Goal: Task Accomplishment & Management: Manage account settings

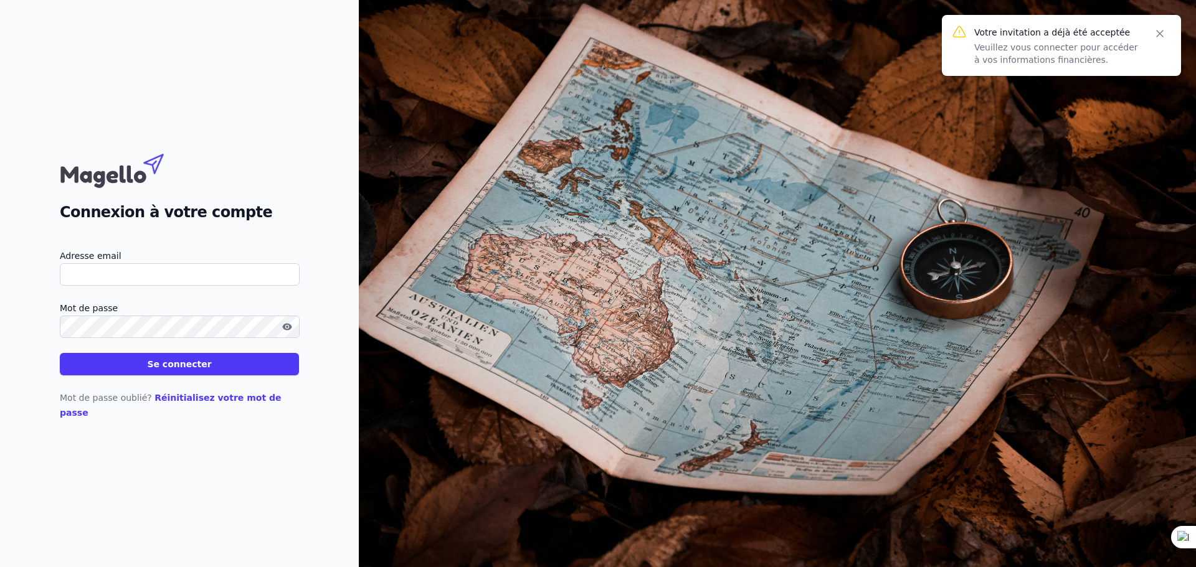
type input "[EMAIL_ADDRESS][DOMAIN_NAME]"
click at [172, 371] on button "Se connecter" at bounding box center [179, 364] width 239 height 22
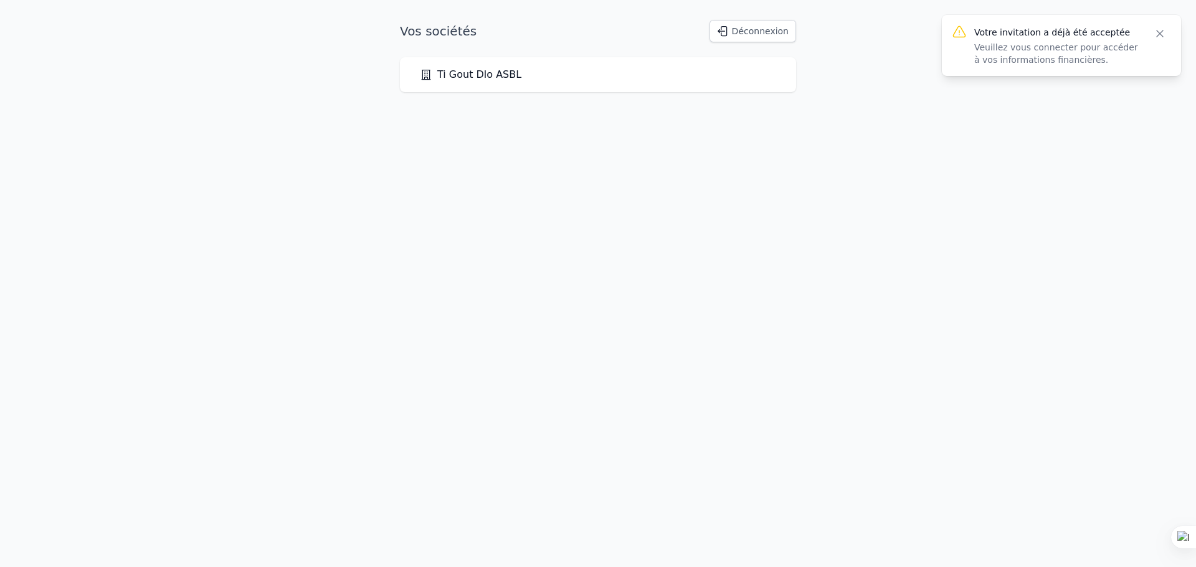
click at [463, 72] on link "Ti Gout Dlo ASBL" at bounding box center [471, 74] width 102 height 15
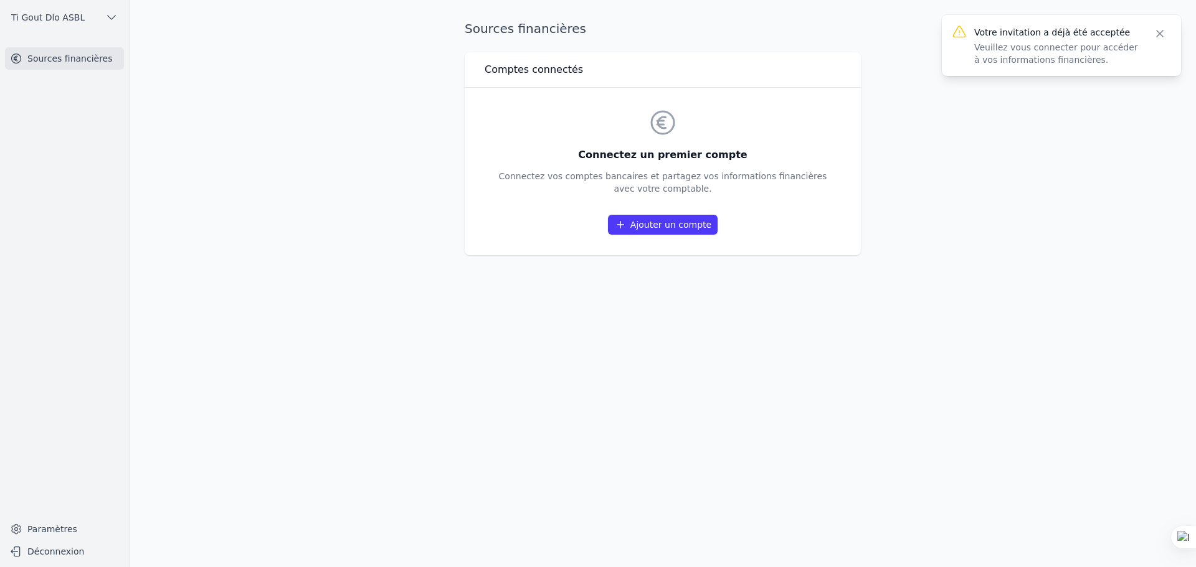
click at [649, 224] on link "Ajouter un compte" at bounding box center [663, 225] width 110 height 20
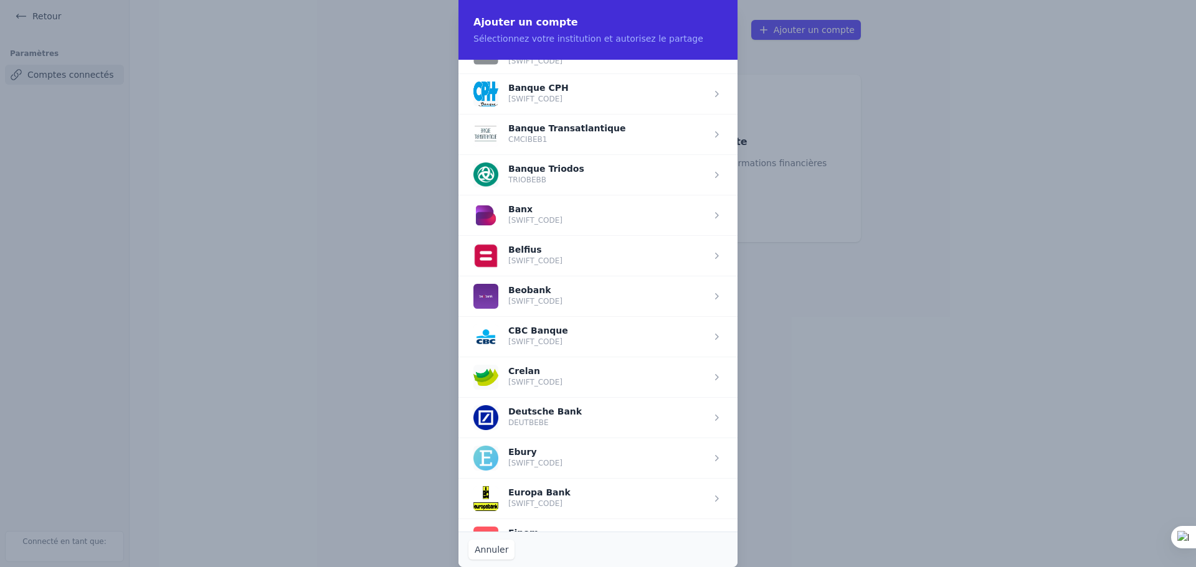
scroll to position [311, 0]
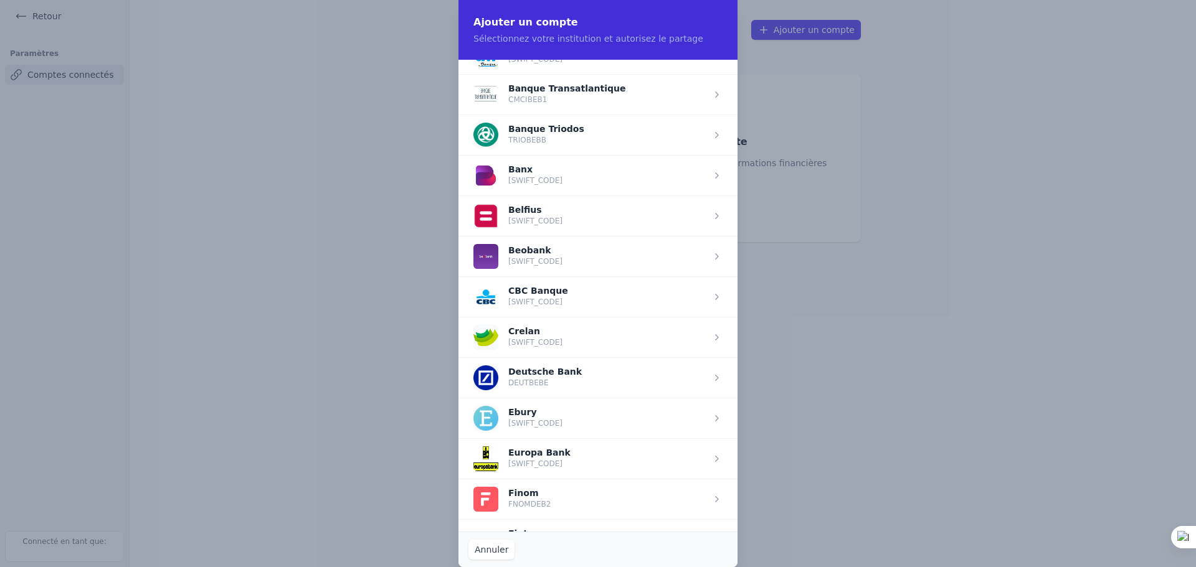
click at [708, 211] on span "button" at bounding box center [597, 216] width 279 height 40
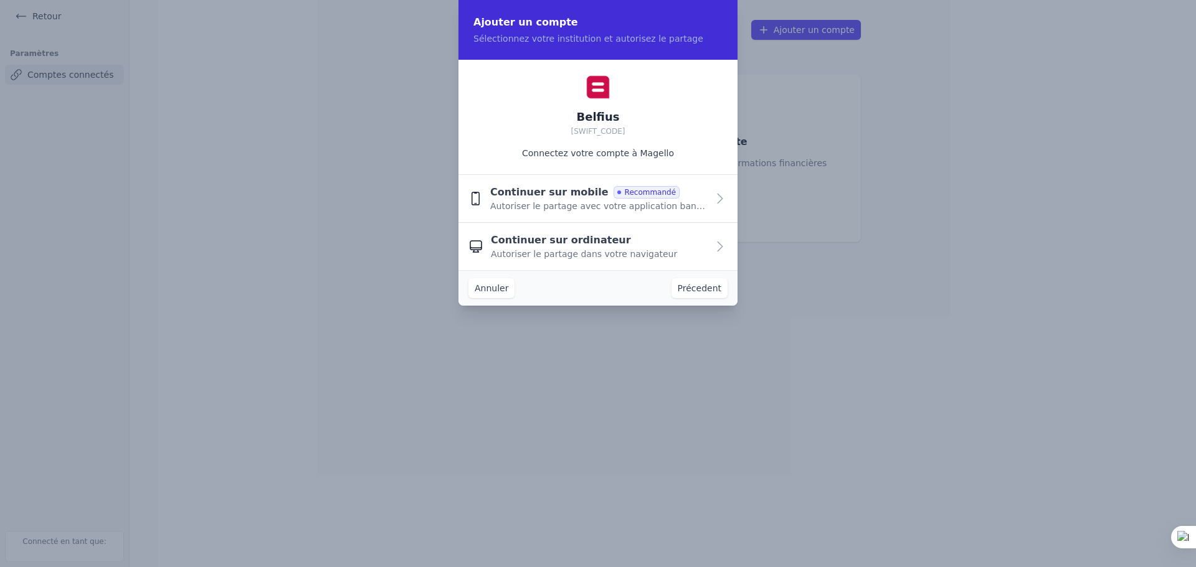
scroll to position [0, 0]
click at [719, 196] on icon "button" at bounding box center [720, 198] width 5 height 9
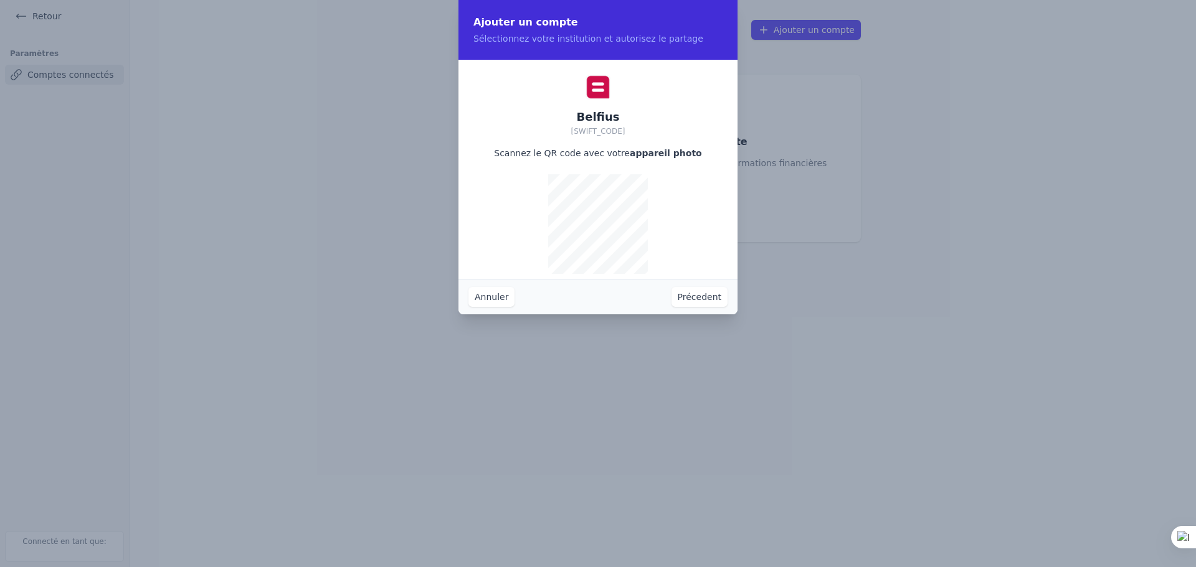
drag, startPoint x: 711, startPoint y: 201, endPoint x: 595, endPoint y: 88, distance: 162.1
click at [595, 88] on img at bounding box center [597, 87] width 25 height 25
click at [692, 298] on button "Précedent" at bounding box center [699, 297] width 56 height 20
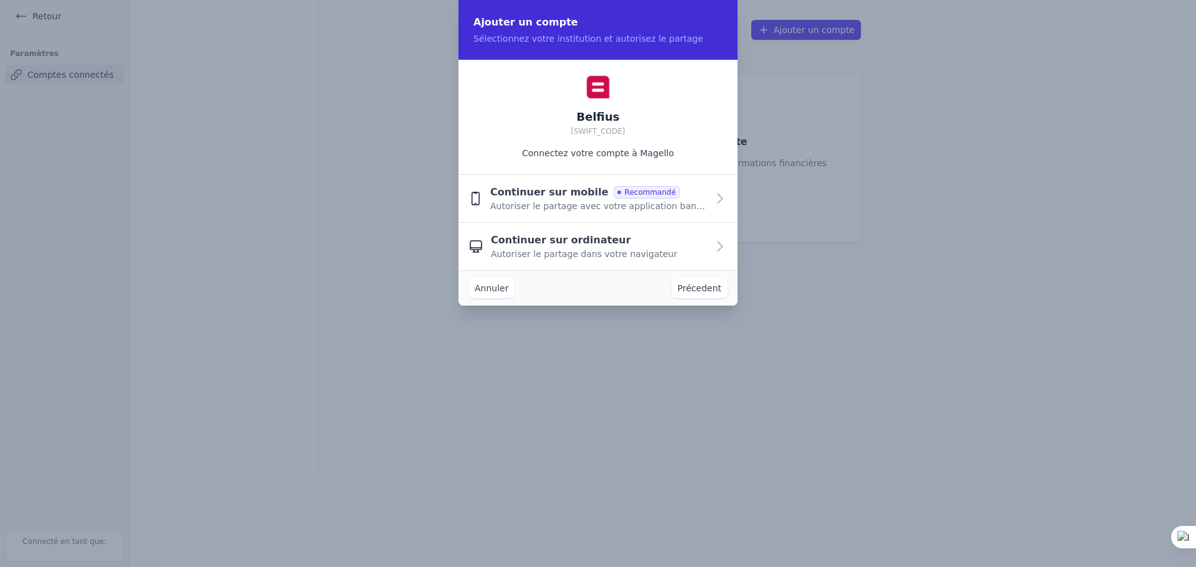
click at [721, 246] on icon "button" at bounding box center [720, 246] width 15 height 15
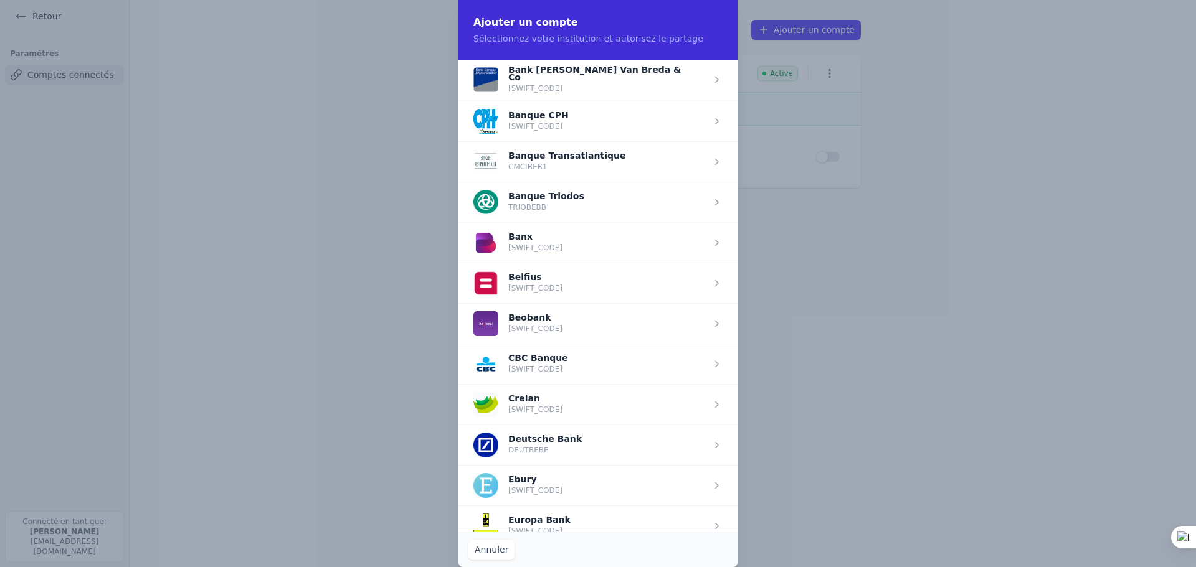
scroll to position [249, 0]
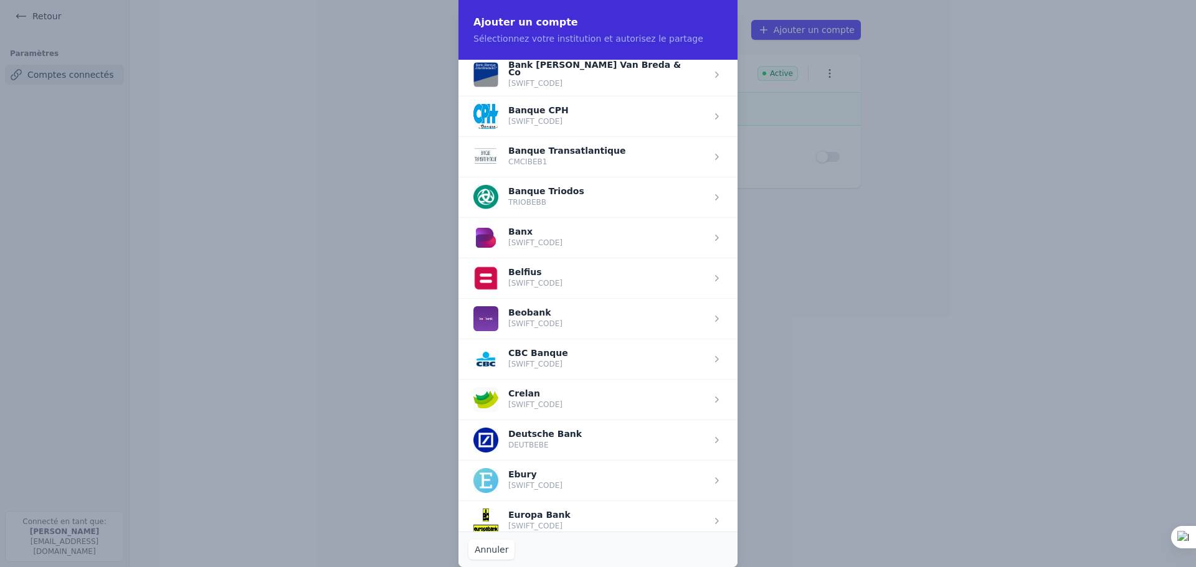
click at [520, 277] on span "button" at bounding box center [597, 278] width 279 height 40
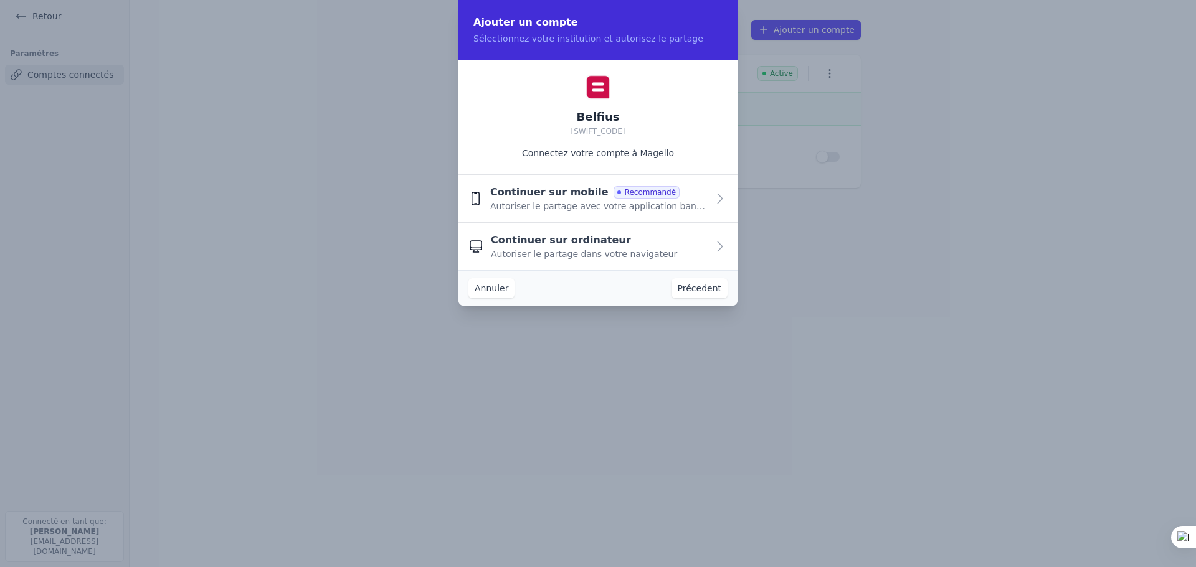
click at [665, 204] on span "Autoriser le partage avec votre application bancaire" at bounding box center [598, 206] width 217 height 12
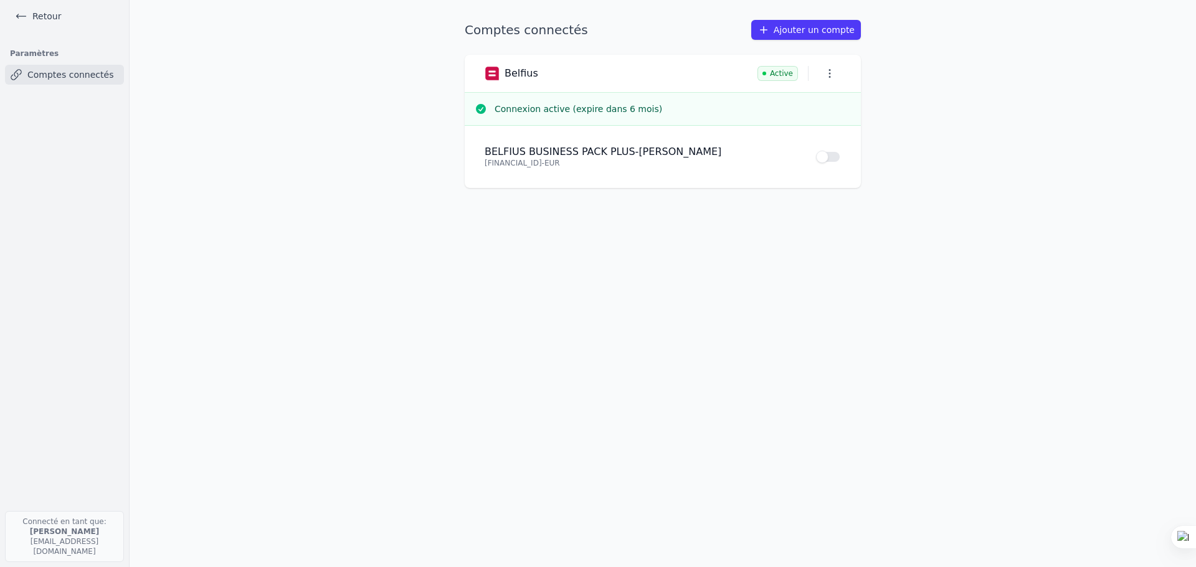
click at [835, 159] on button "Use setting" at bounding box center [828, 157] width 25 height 12
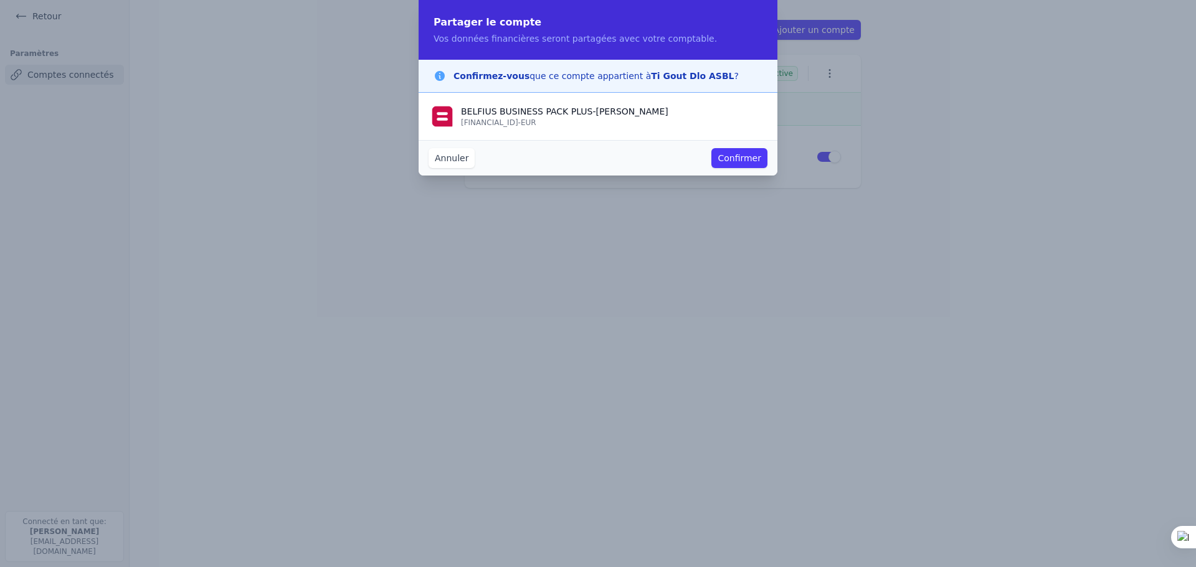
click at [731, 156] on button "Confirmer" at bounding box center [739, 158] width 56 height 20
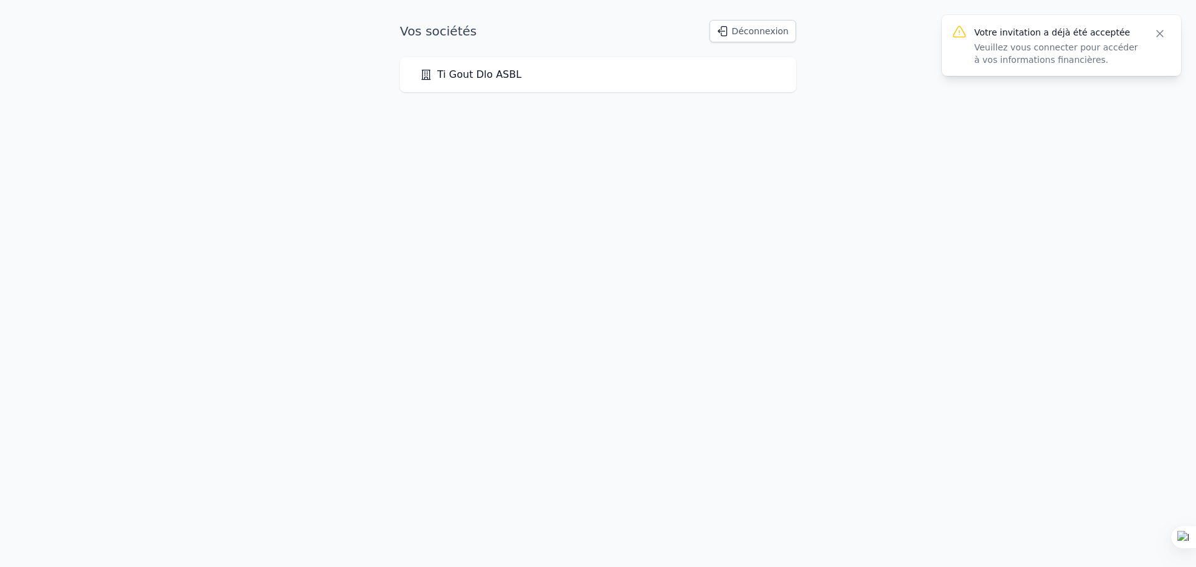
click at [453, 73] on link "Ti Gout Dlo ASBL" at bounding box center [471, 74] width 102 height 15
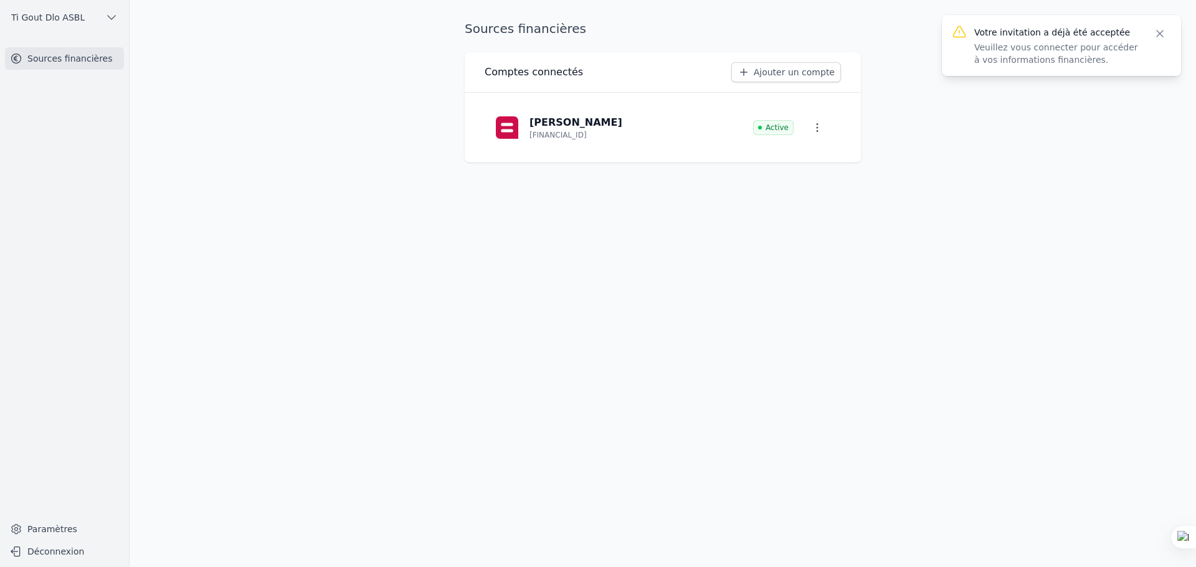
click at [69, 56] on link "Sources financières" at bounding box center [64, 58] width 119 height 22
click at [42, 530] on link "Paramètres" at bounding box center [64, 529] width 119 height 20
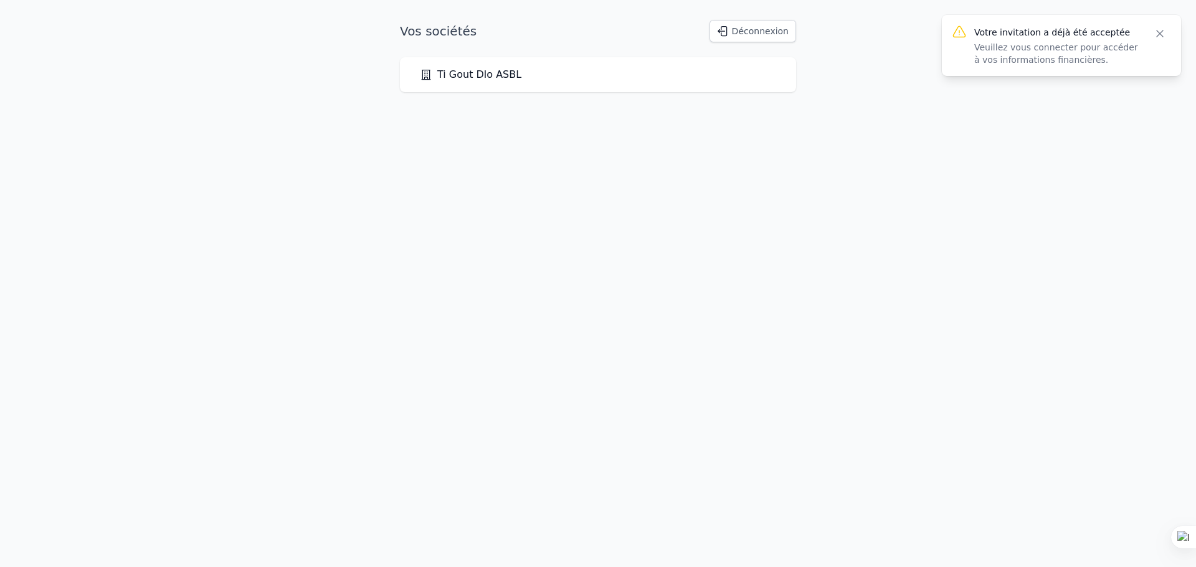
click at [446, 75] on link "Ti Gout Dlo ASBL" at bounding box center [471, 74] width 102 height 15
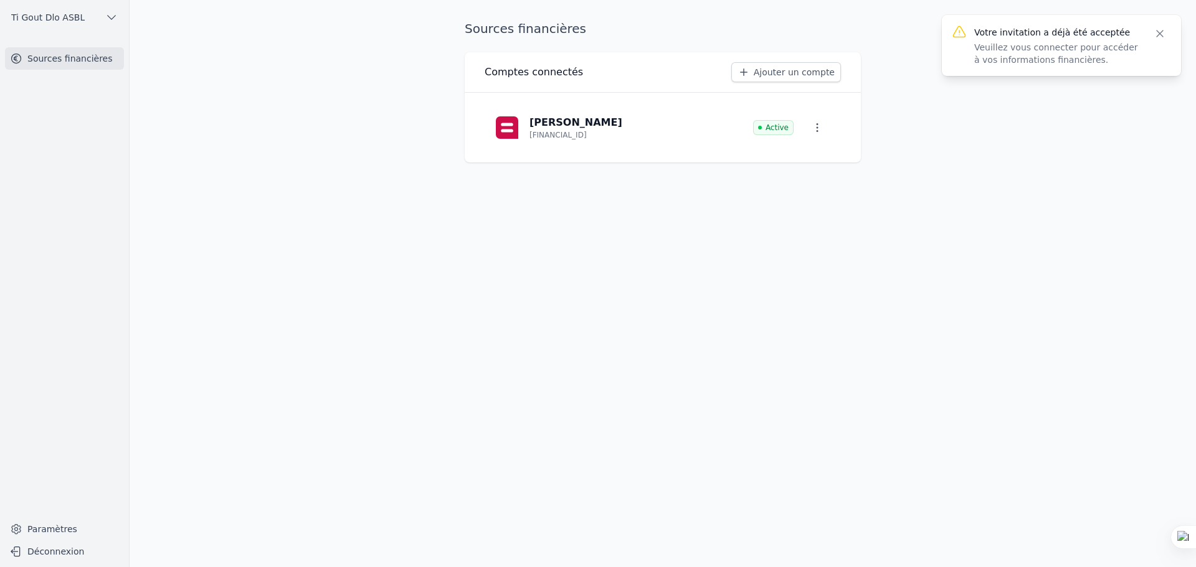
click at [789, 66] on link "Ajouter un compte" at bounding box center [786, 72] width 110 height 20
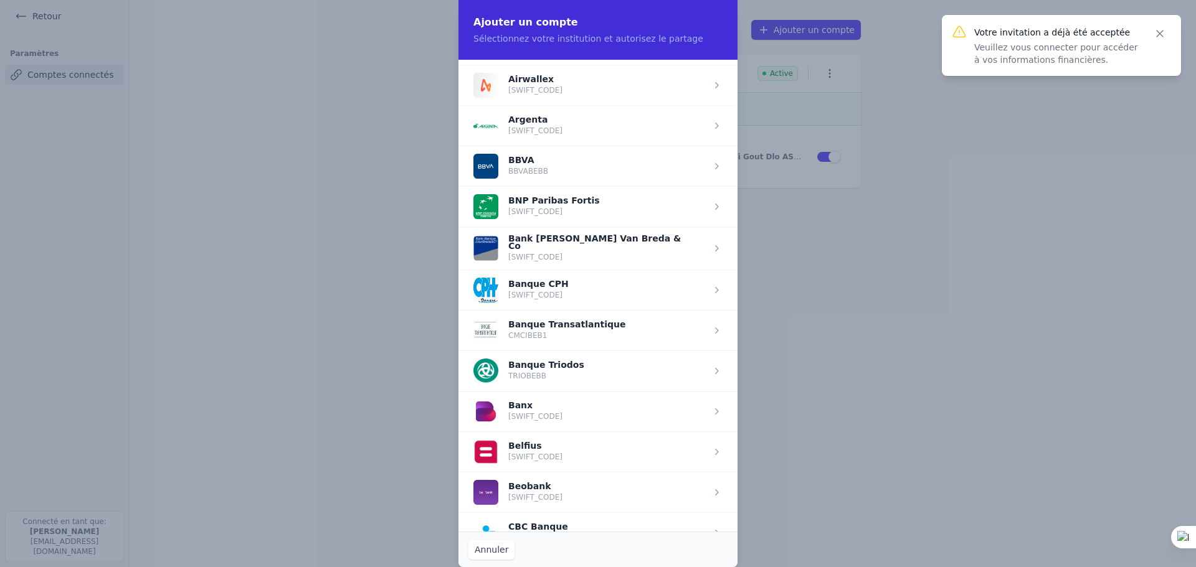
scroll to position [187, 0]
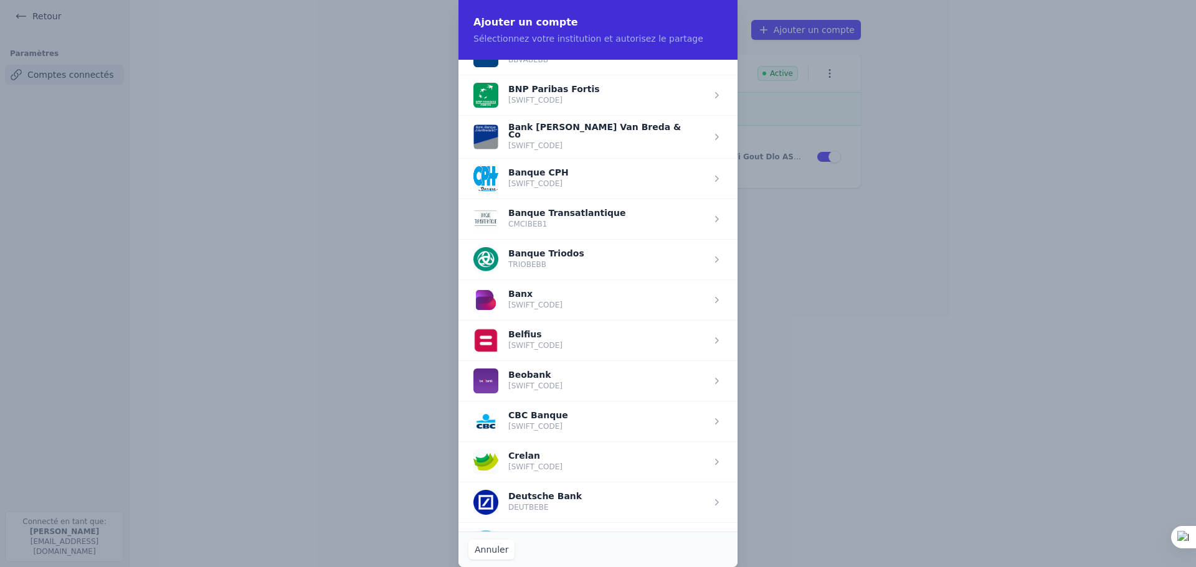
click at [529, 339] on span "button" at bounding box center [597, 340] width 279 height 40
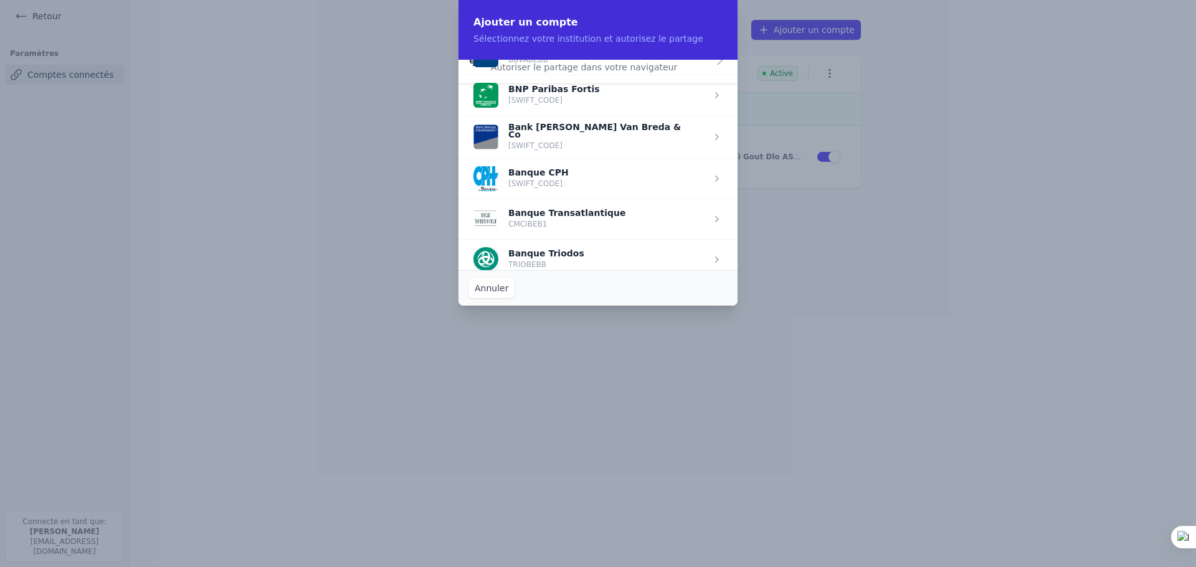
scroll to position [0, 0]
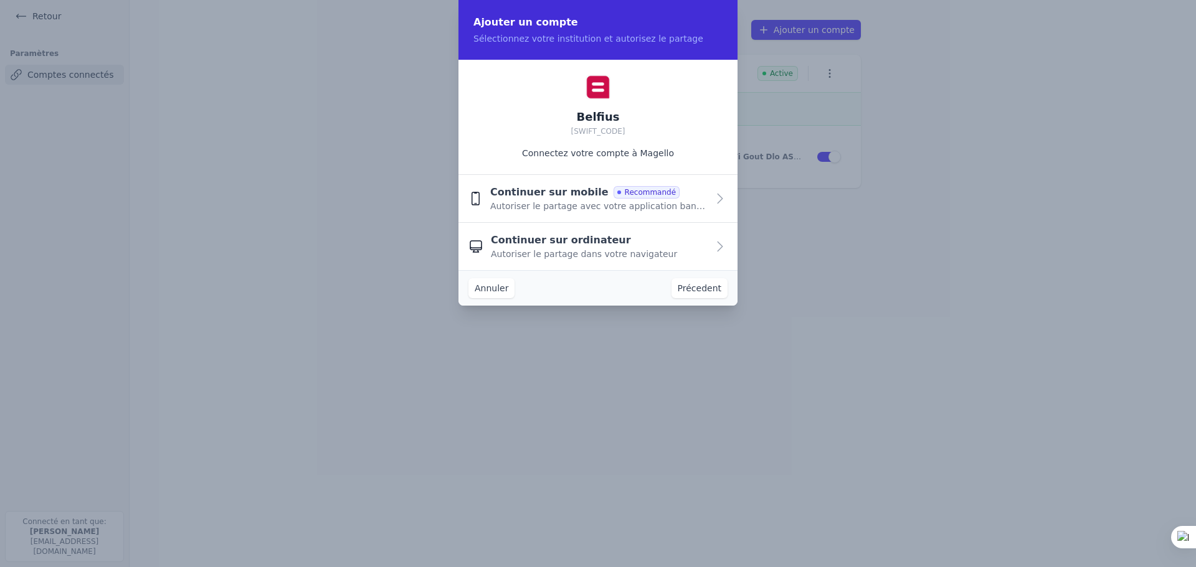
click at [699, 198] on div "Continuer sur mobile Recommandé Autoriser le partage avec votre application ban…" at bounding box center [598, 198] width 217 height 27
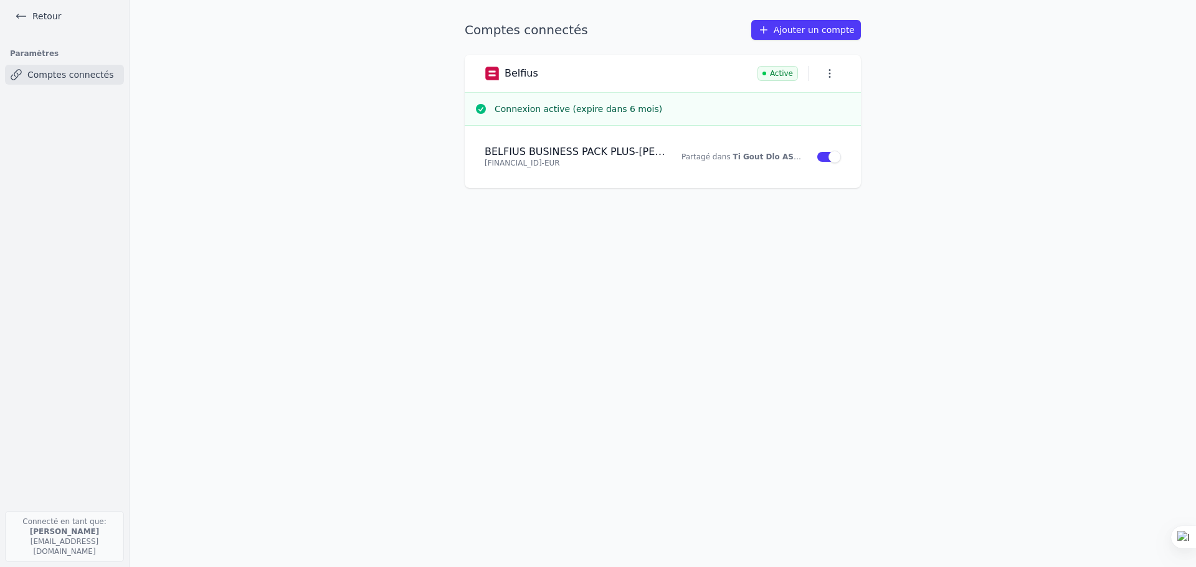
click at [826, 29] on link "Ajouter un compte" at bounding box center [806, 30] width 110 height 20
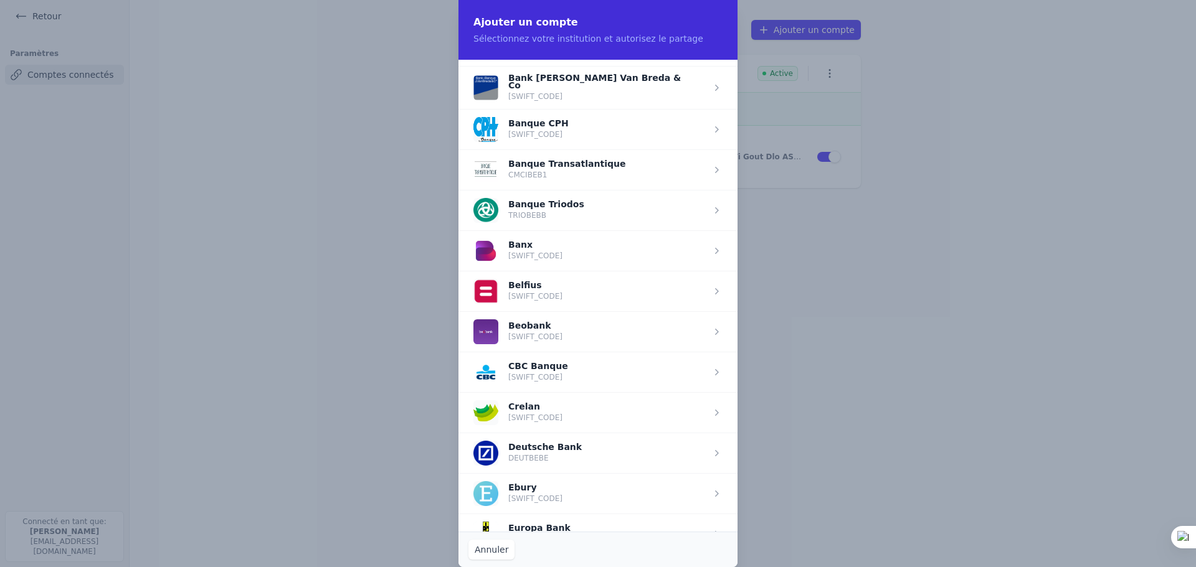
scroll to position [249, 0]
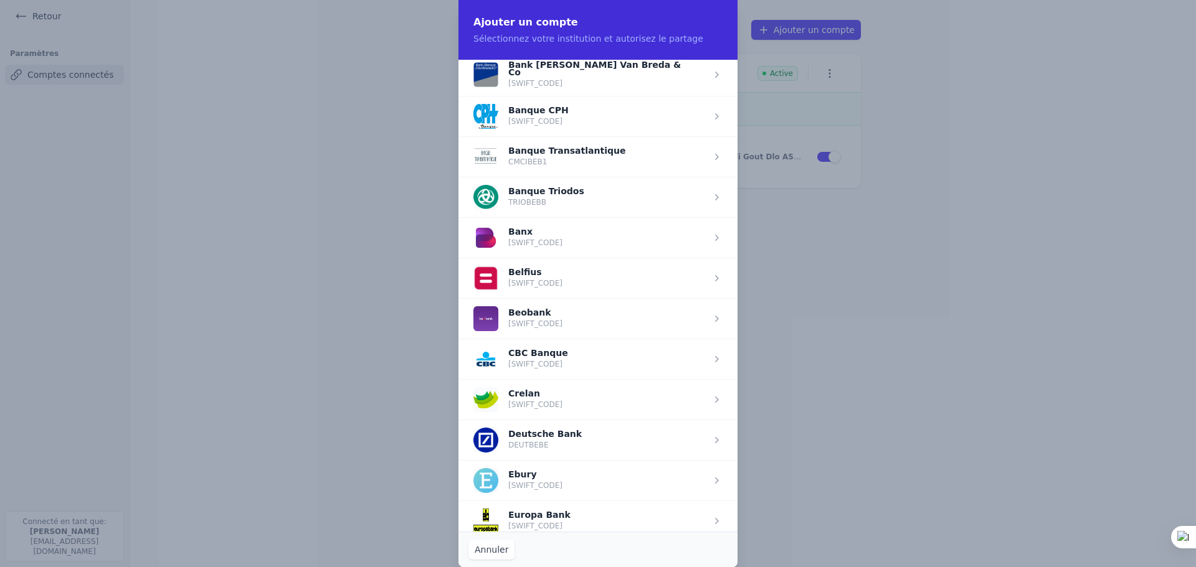
click at [523, 277] on span "button" at bounding box center [597, 278] width 279 height 40
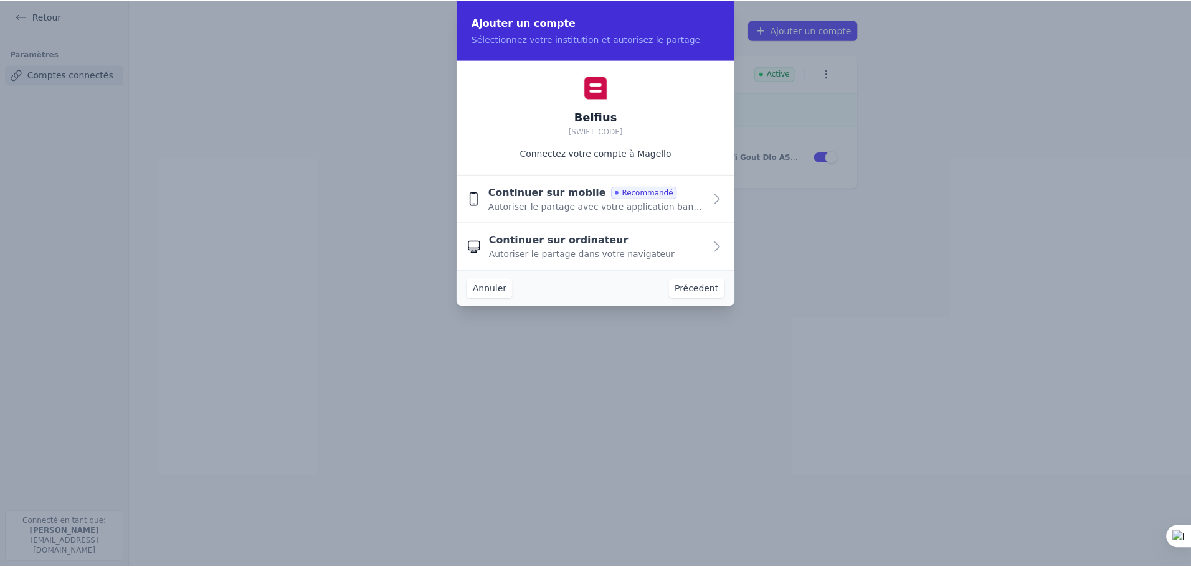
scroll to position [0, 0]
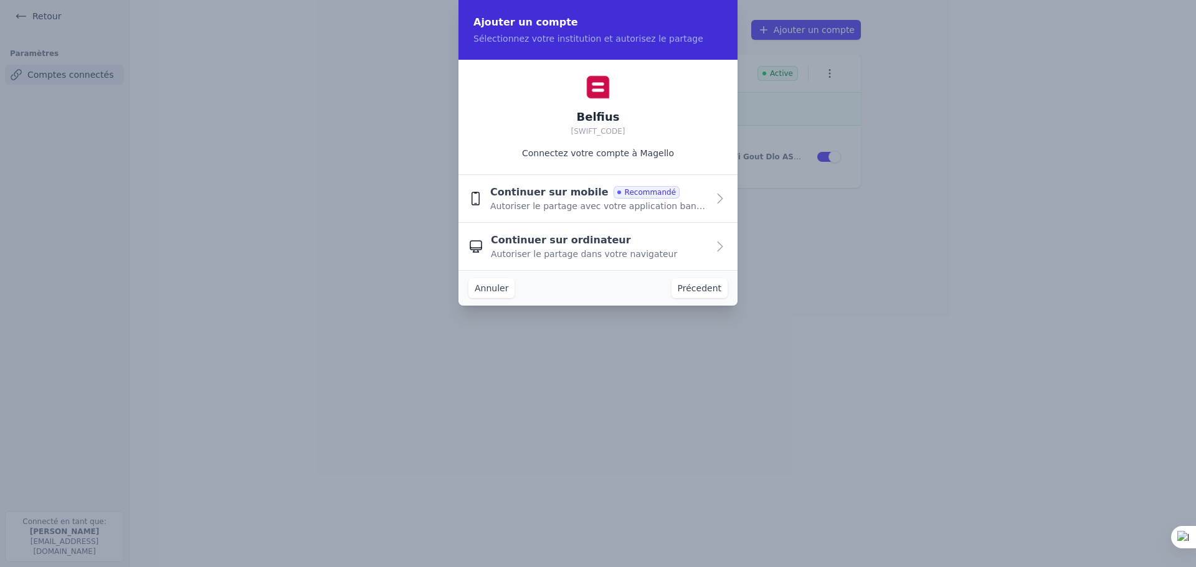
click at [558, 244] on span "Continuer sur ordinateur" at bounding box center [561, 240] width 140 height 15
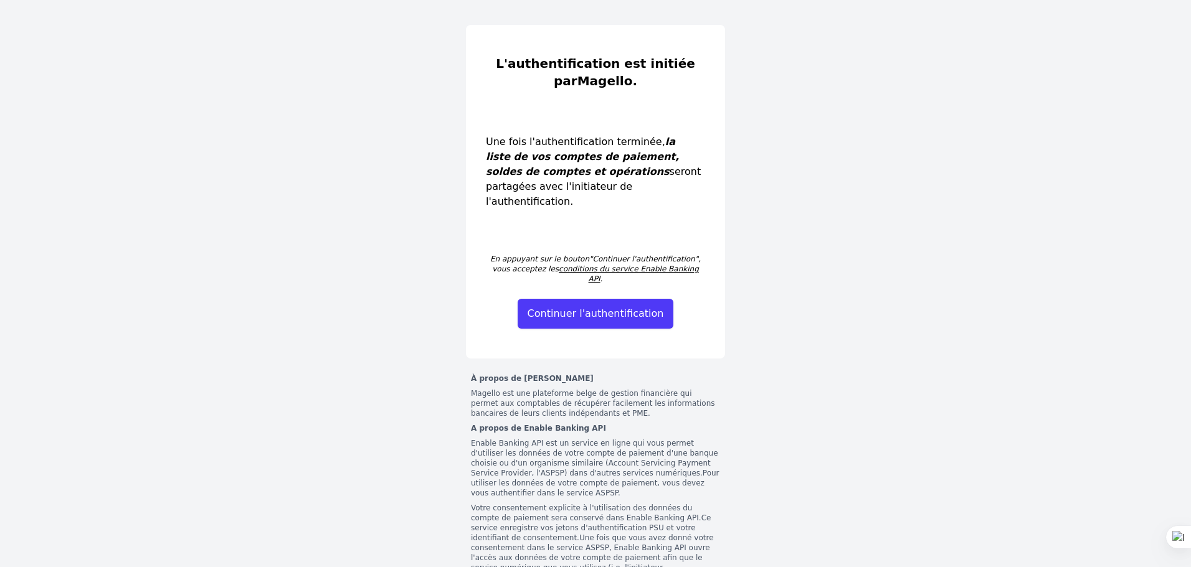
click at [583, 299] on button "Continuer l'authentification" at bounding box center [596, 314] width 156 height 30
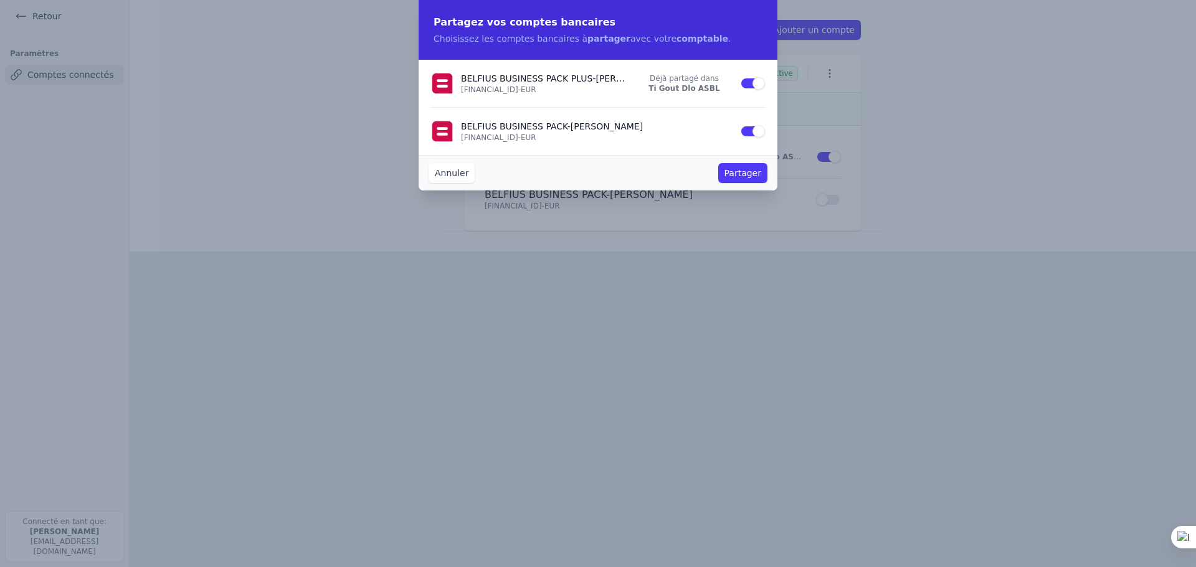
click at [737, 174] on button "Partager" at bounding box center [742, 173] width 49 height 20
